Goal: Task Accomplishment & Management: Manage account settings

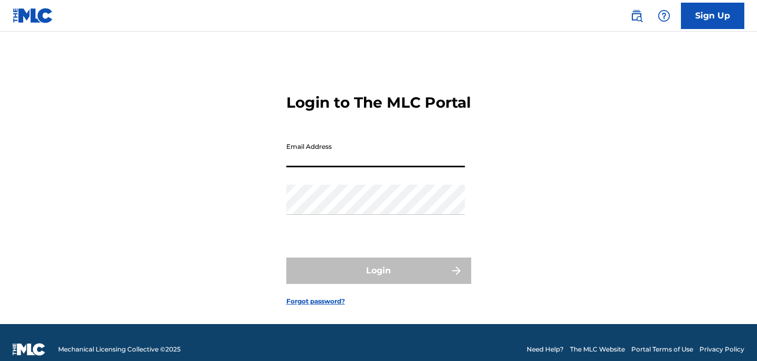
type input "[EMAIL_ADDRESS][DOMAIN_NAME]"
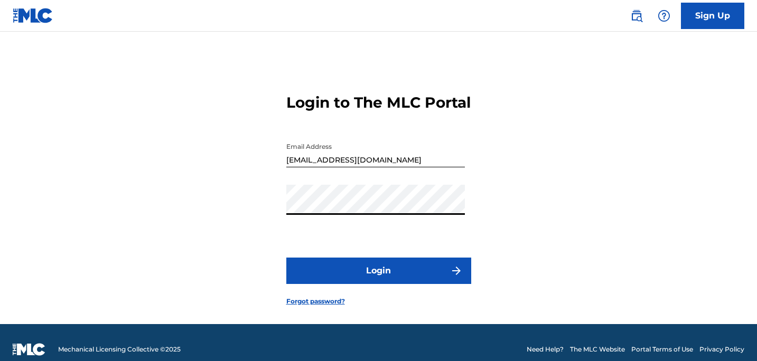
click at [348, 269] on form "Login to The MLC Portal Email Address brittanybookoutmusic@gmail.com Password L…" at bounding box center [378, 191] width 185 height 266
click at [350, 284] on button "Login" at bounding box center [378, 271] width 185 height 26
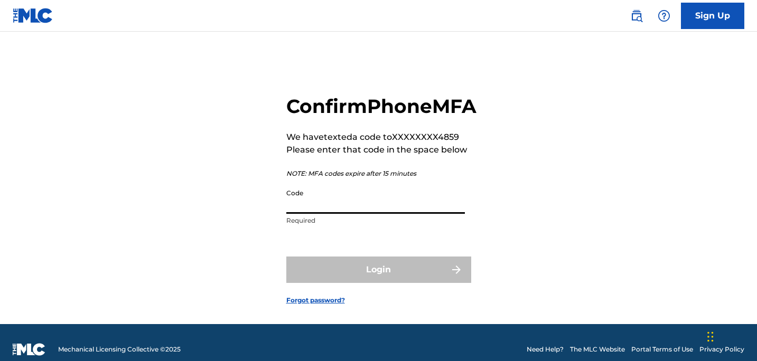
click at [376, 214] on input "Code" at bounding box center [375, 199] width 179 height 30
click at [370, 179] on p "NOTE: MFA codes expire after 15 minutes" at bounding box center [381, 174] width 190 height 10
click at [352, 214] on input "Code" at bounding box center [375, 199] width 179 height 30
click at [297, 226] on p "Required" at bounding box center [375, 221] width 179 height 10
click at [378, 210] on input "Code" at bounding box center [375, 199] width 179 height 30
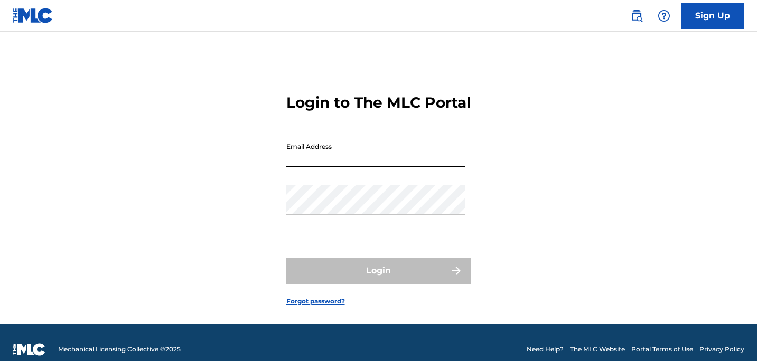
type input "[EMAIL_ADDRESS][DOMAIN_NAME]"
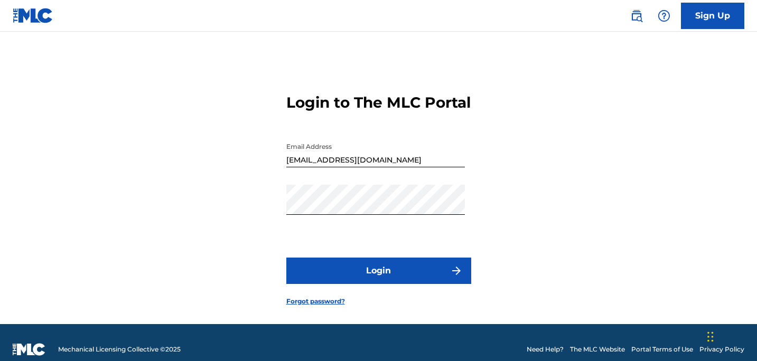
click at [349, 279] on button "Login" at bounding box center [378, 271] width 185 height 26
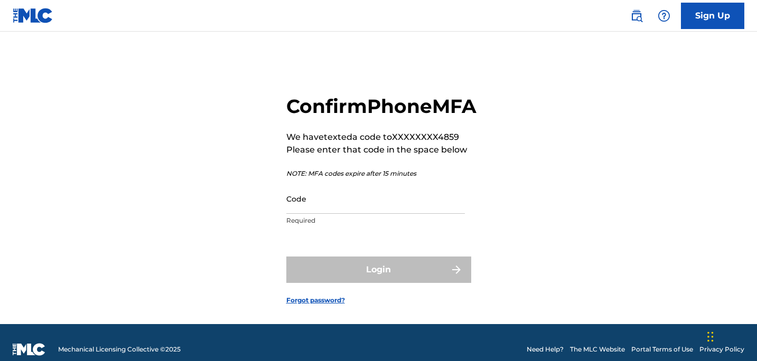
click at [340, 204] on div "Confirm Phone MFA We have texted a code to XXXXXXXX4859 Please enter that code …" at bounding box center [381, 163] width 190 height 137
click at [340, 214] on input "Code" at bounding box center [375, 199] width 179 height 30
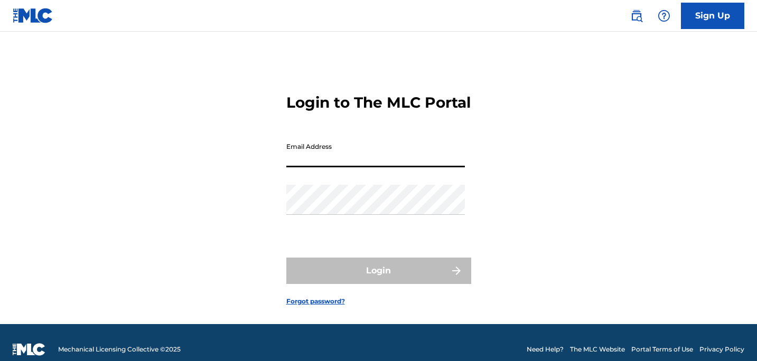
type input "[EMAIL_ADDRESS][DOMAIN_NAME]"
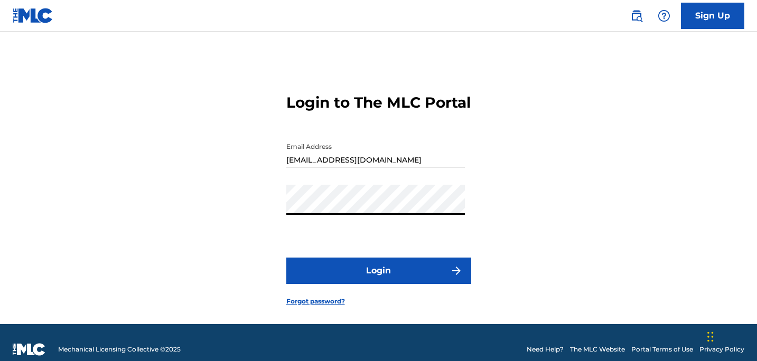
click at [362, 284] on button "Login" at bounding box center [378, 271] width 185 height 26
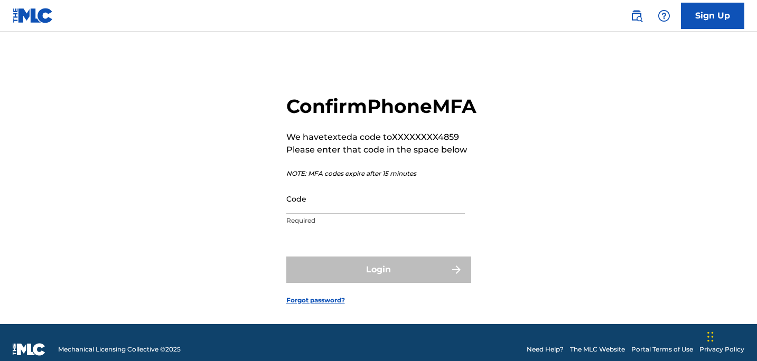
click at [352, 202] on div "Confirm Phone MFA We have texted a code to XXXXXXXX4859 Please enter that code …" at bounding box center [381, 163] width 190 height 137
click at [352, 214] on input "Code" at bounding box center [375, 199] width 179 height 30
